Goal: Information Seeking & Learning: Learn about a topic

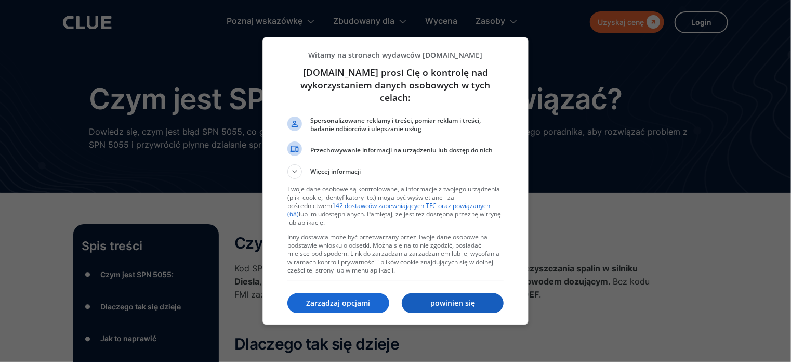
click at [455, 302] on font "powinien się" at bounding box center [452, 303] width 45 height 10
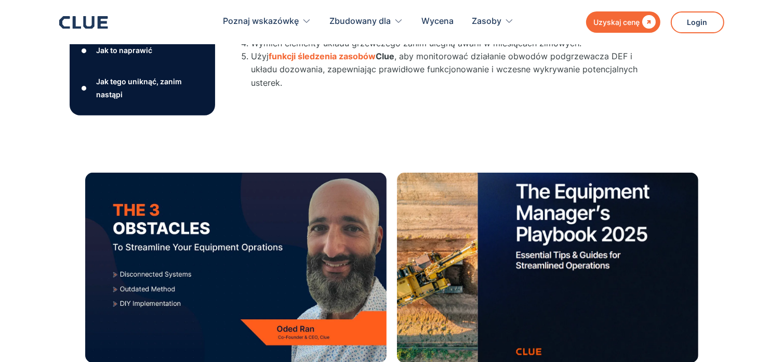
scroll to position [623, 0]
